Goal: Transaction & Acquisition: Purchase product/service

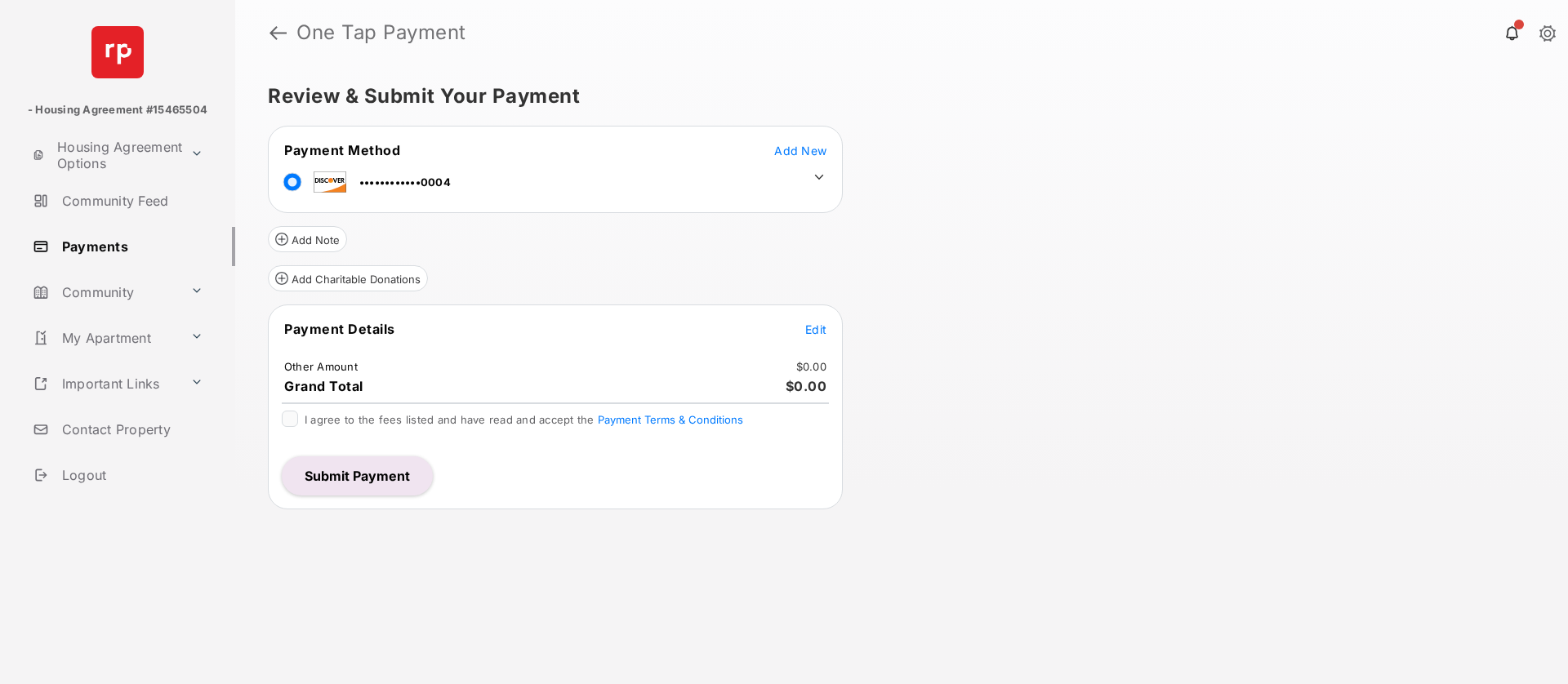
click at [811, 337] on td "Edit" at bounding box center [815, 329] width 23 height 18
click at [819, 325] on span "Edit" at bounding box center [816, 329] width 22 height 14
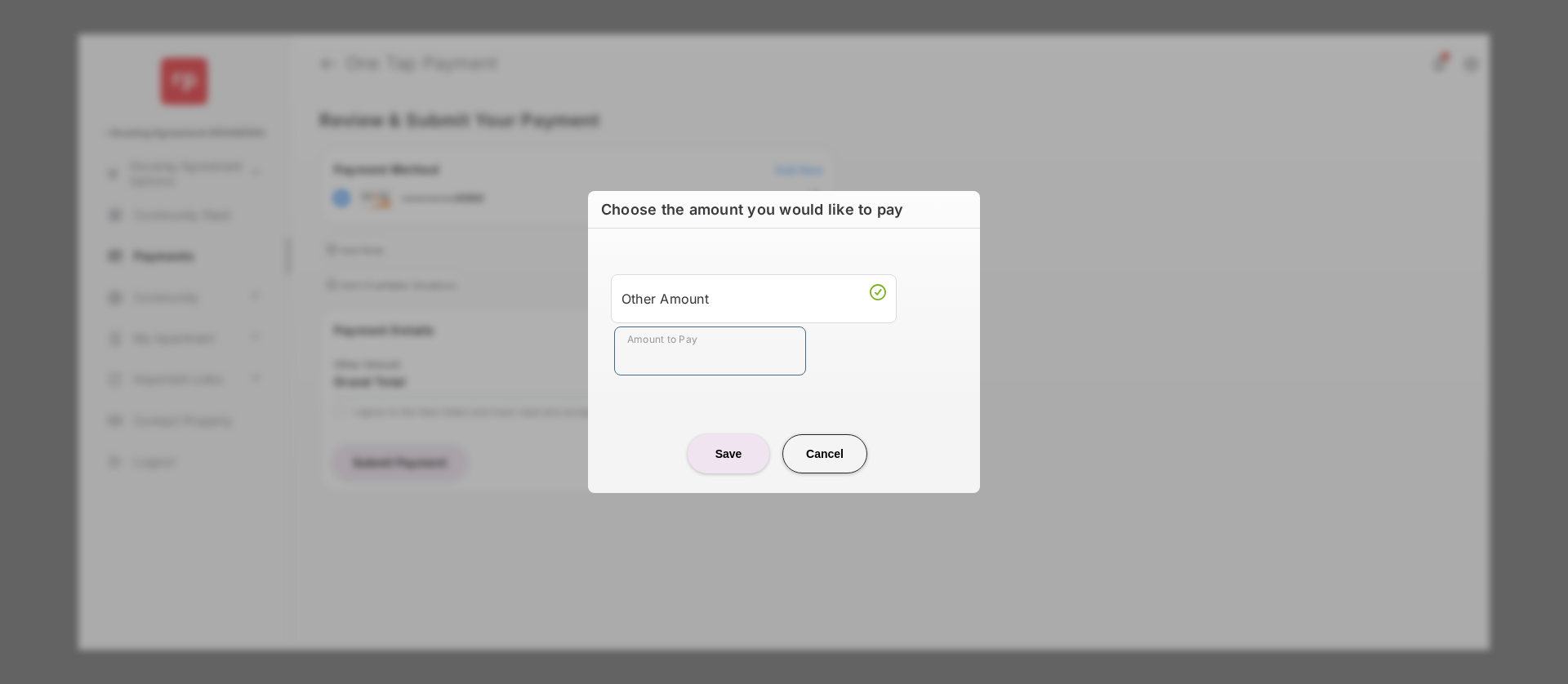
click at [688, 355] on input "Amount to Pay" at bounding box center [710, 351] width 192 height 49
type input "****"
click at [649, 445] on center "Save Cancel" at bounding box center [784, 447] width 353 height 52
click at [747, 458] on button "Save" at bounding box center [728, 454] width 81 height 39
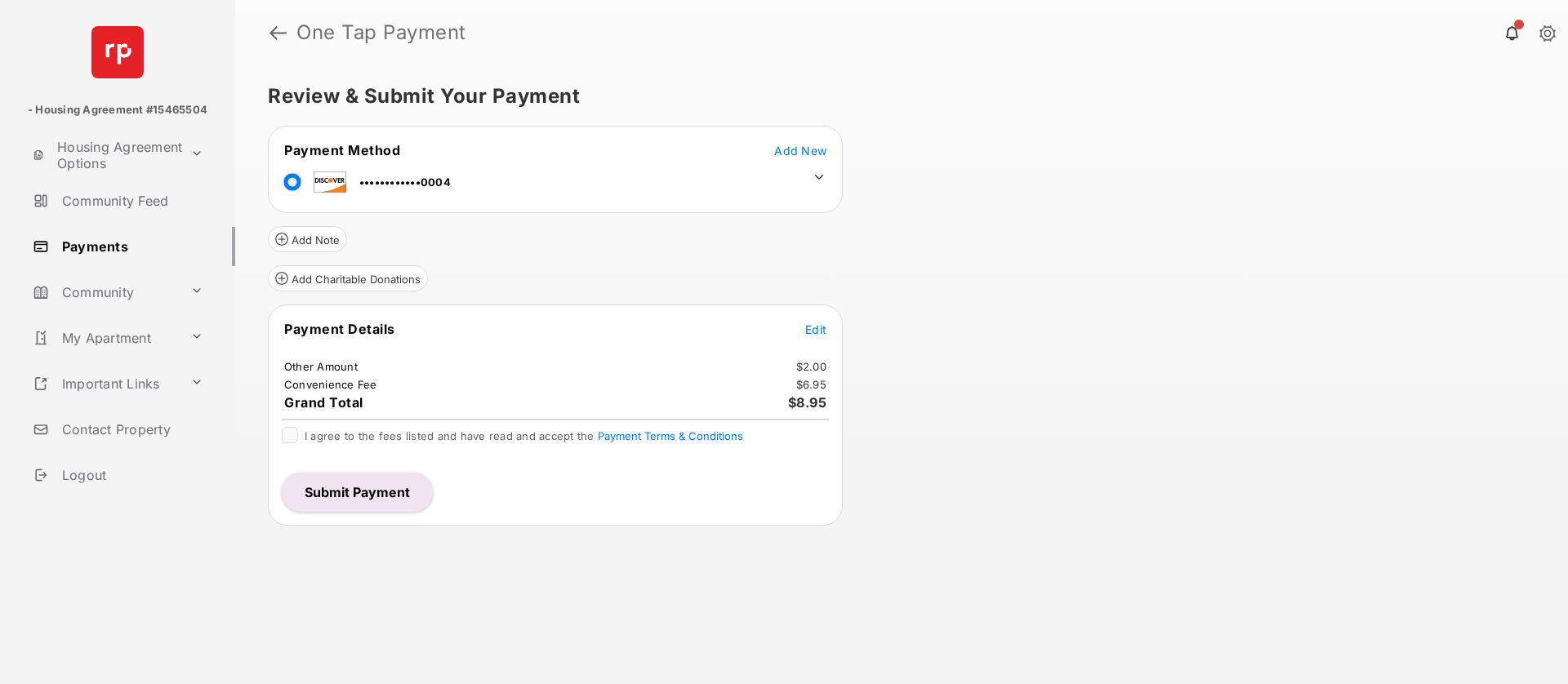
click at [816, 177] on icon at bounding box center [819, 176] width 9 height 5
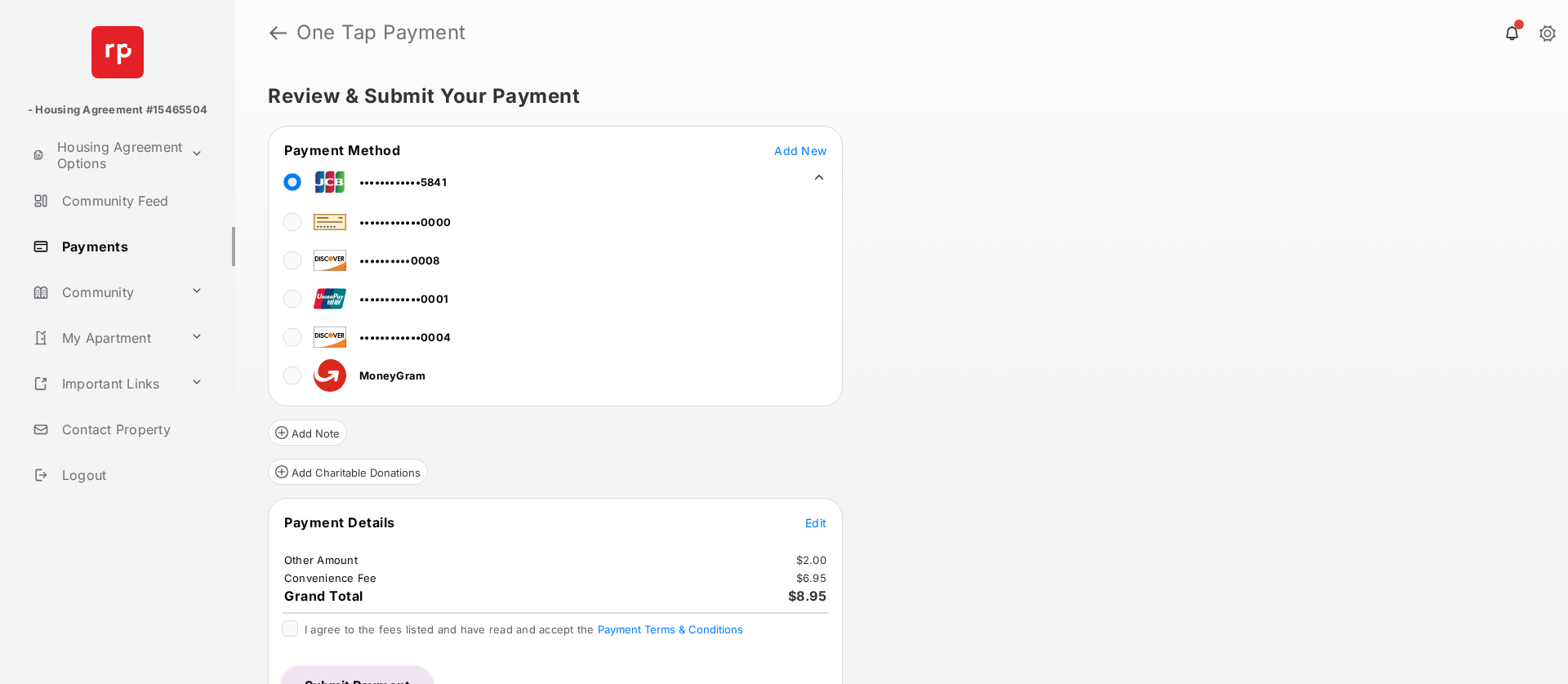
click at [572, 472] on div "Add Charitable Donations" at bounding box center [555, 465] width 575 height 39
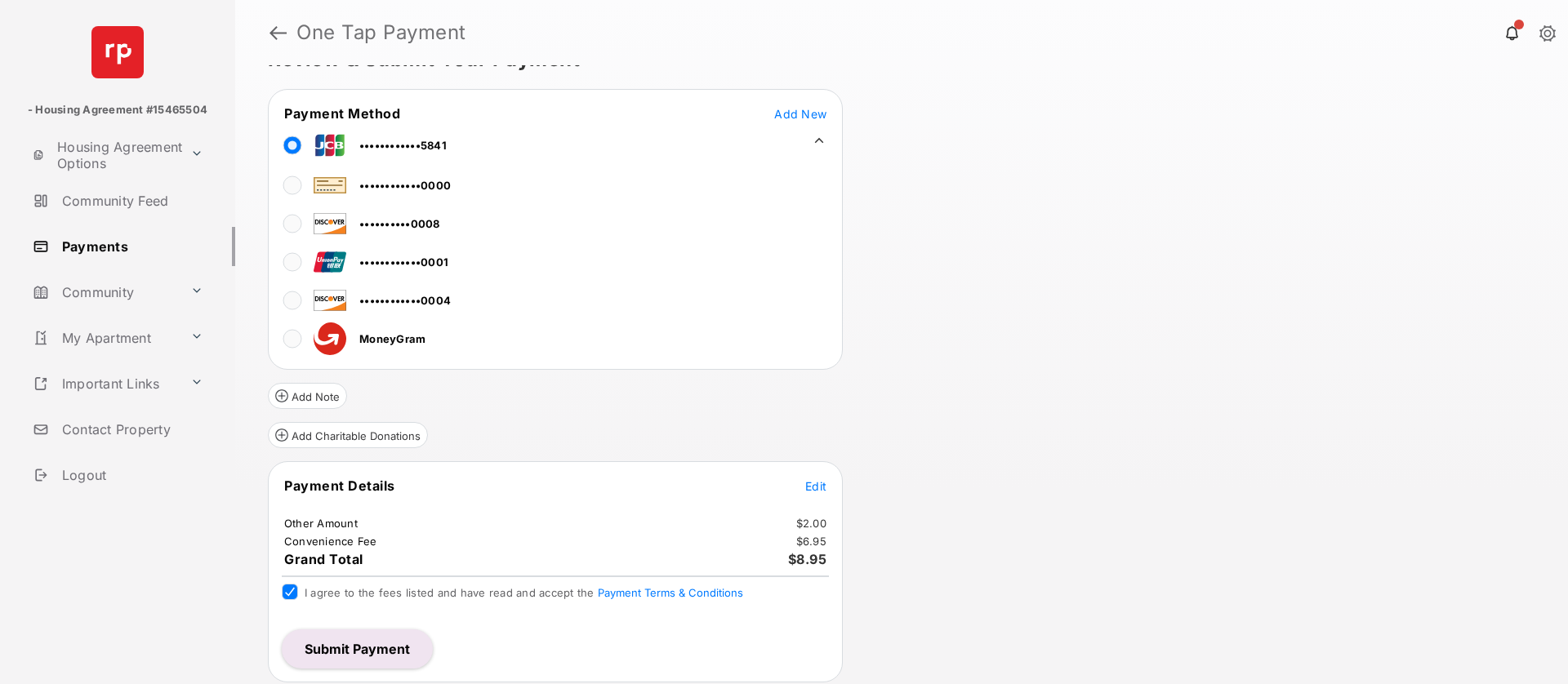
click at [334, 660] on button "Submit Payment" at bounding box center [357, 649] width 151 height 39
